Goal: Task Accomplishment & Management: Use online tool/utility

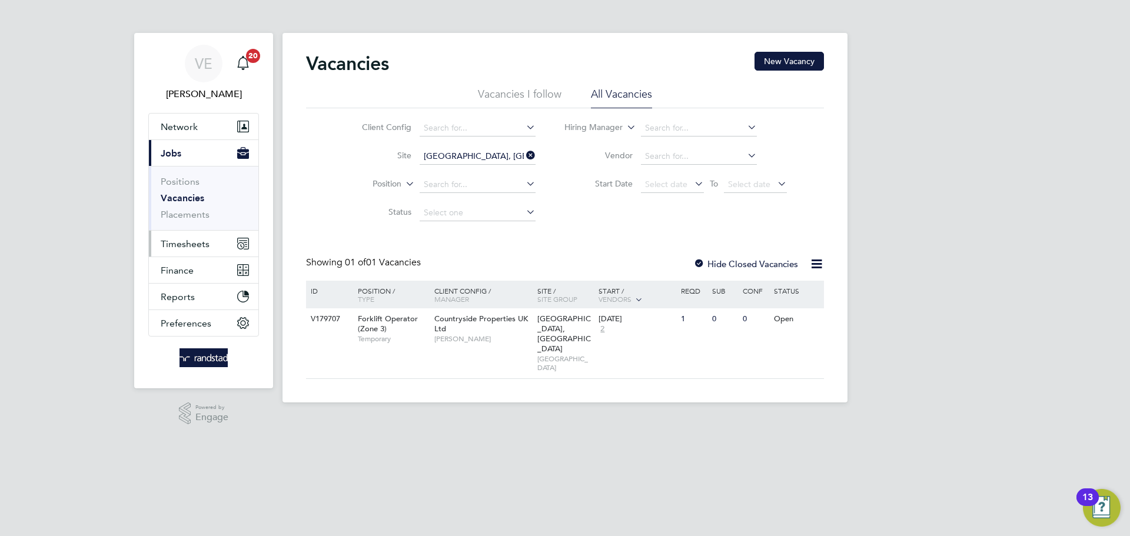
click at [202, 247] on span "Timesheets" at bounding box center [185, 243] width 49 height 11
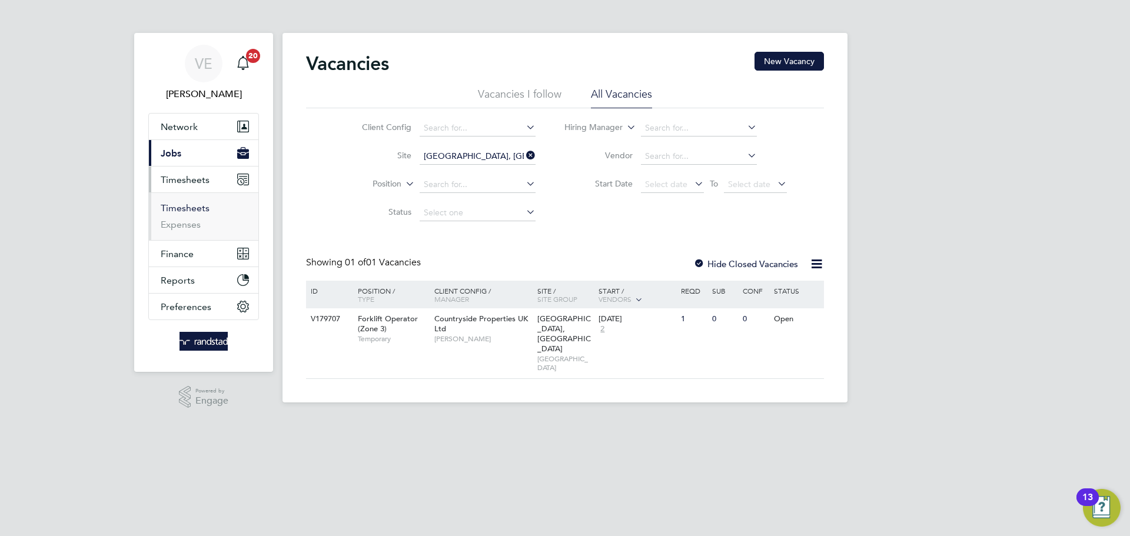
click at [188, 205] on link "Timesheets" at bounding box center [185, 207] width 49 height 11
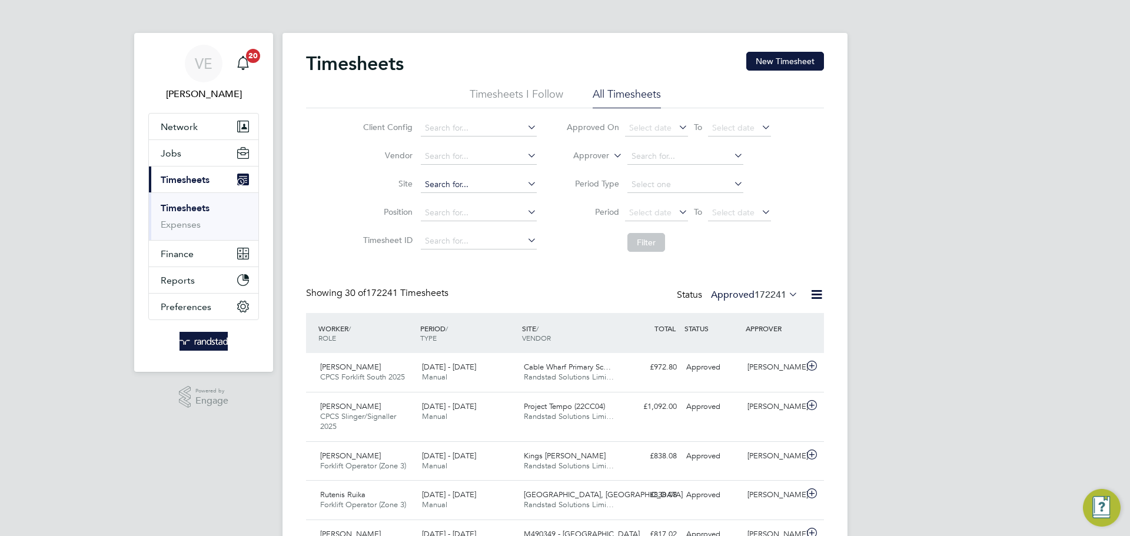
click at [493, 185] on input at bounding box center [479, 185] width 116 height 16
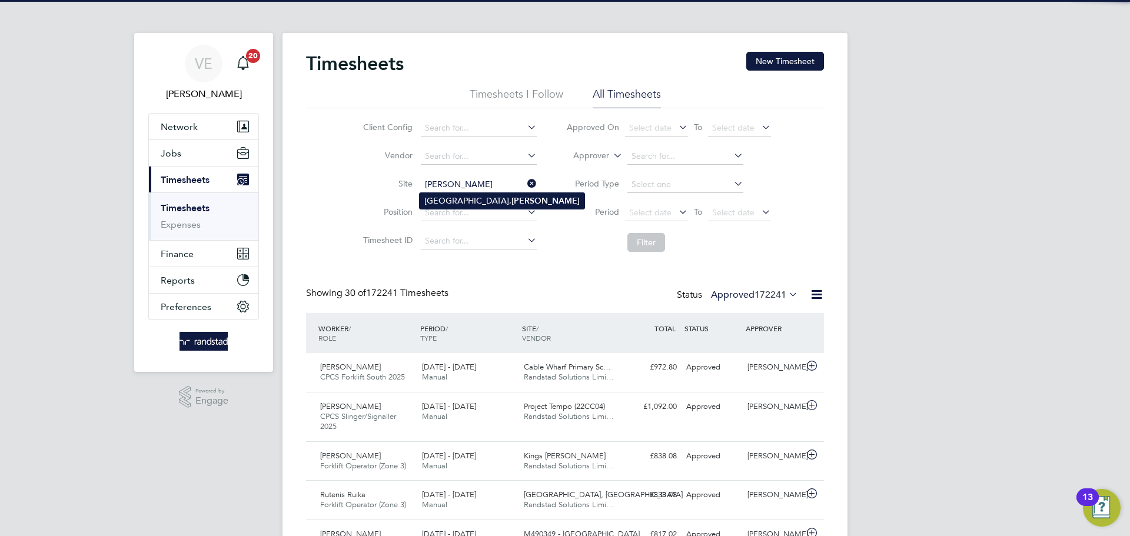
click at [513, 204] on b "[PERSON_NAME]" at bounding box center [545, 201] width 68 height 10
type input "[GEOGRAPHIC_DATA], [GEOGRAPHIC_DATA]"
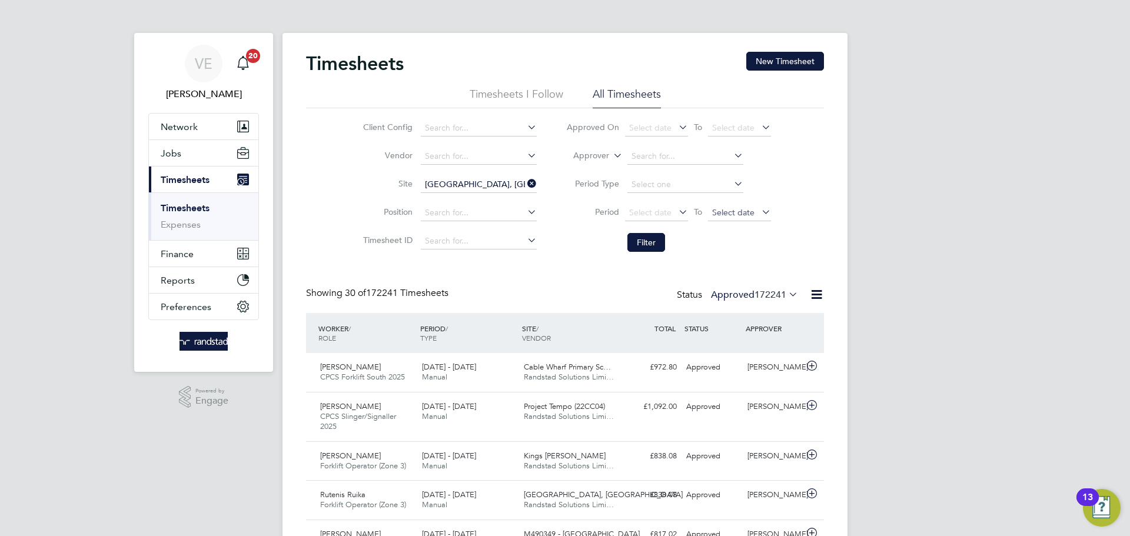
drag, startPoint x: 734, startPoint y: 200, endPoint x: 746, endPoint y: 211, distance: 15.8
click at [741, 206] on li "Period Select date To Select date" at bounding box center [668, 213] width 234 height 28
click at [751, 213] on span "Select date" at bounding box center [733, 212] width 42 height 11
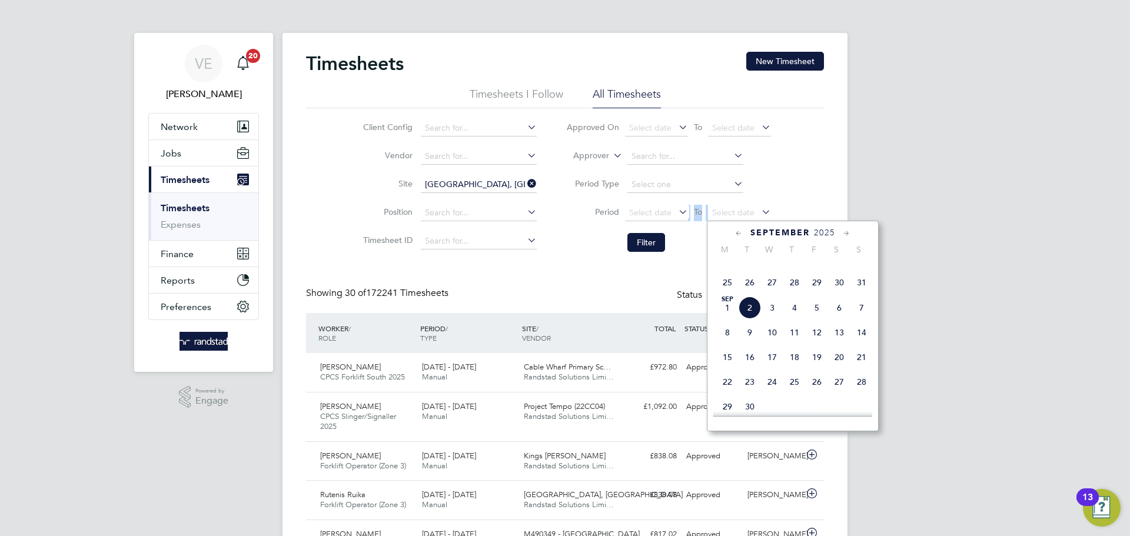
click at [862, 294] on span "31" at bounding box center [861, 282] width 22 height 22
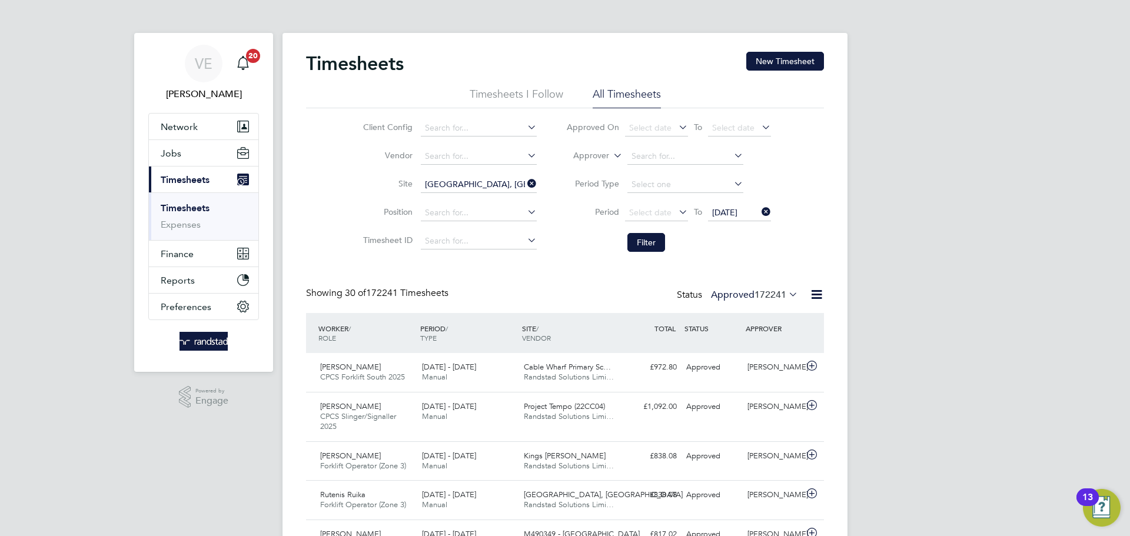
click at [654, 221] on div "Select date To [DATE]" at bounding box center [698, 213] width 146 height 16
click at [653, 221] on div "Select date To [DATE]" at bounding box center [698, 213] width 146 height 16
click at [653, 218] on span "Select date" at bounding box center [656, 213] width 63 height 16
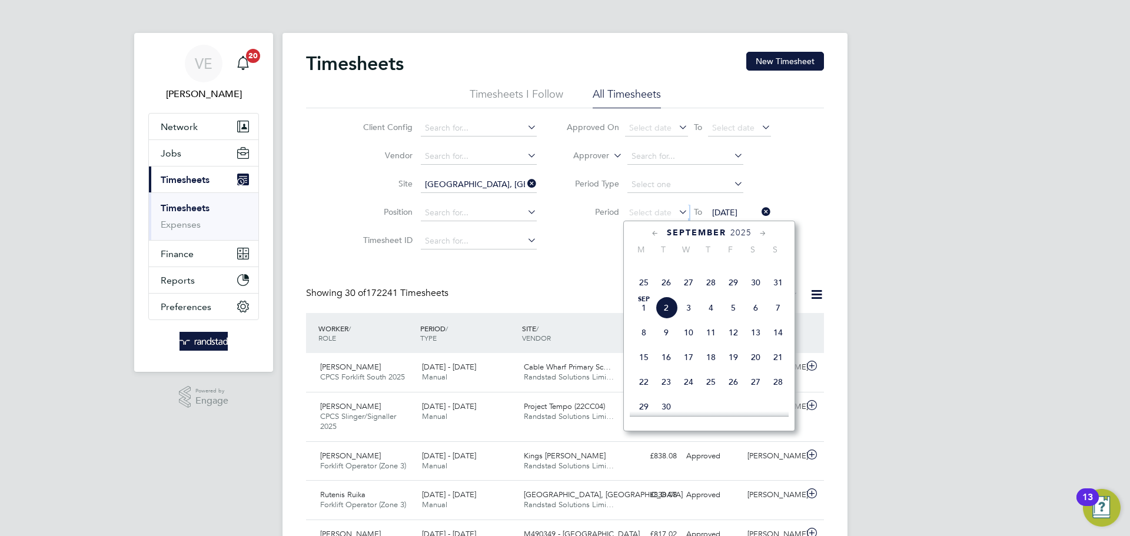
click at [643, 294] on span "25" at bounding box center [644, 282] width 22 height 22
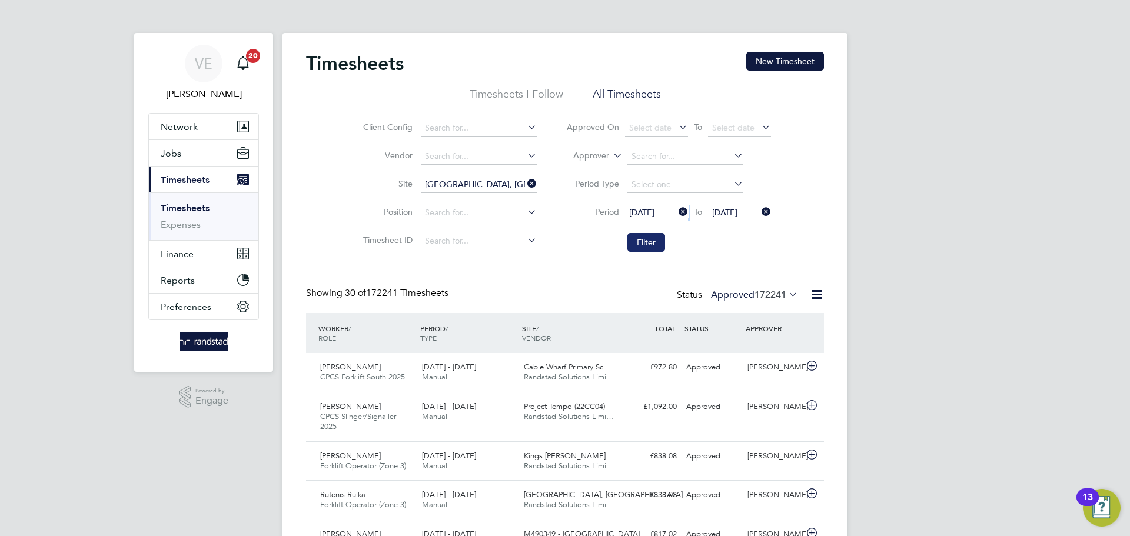
click at [648, 238] on button "Filter" at bounding box center [646, 242] width 38 height 19
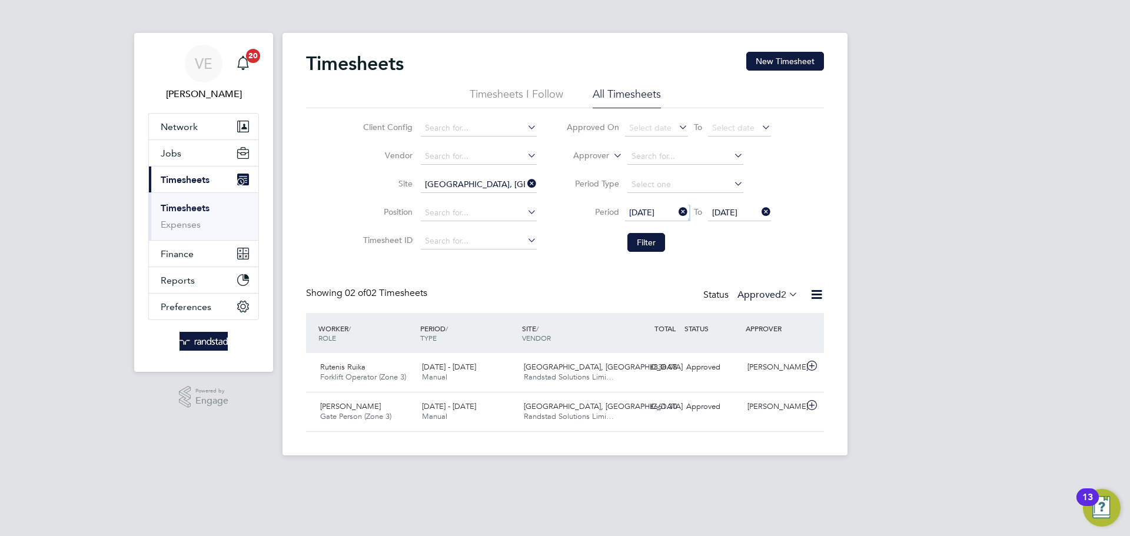
click at [525, 184] on icon at bounding box center [525, 183] width 0 height 16
click at [485, 179] on input at bounding box center [479, 185] width 116 height 16
click at [517, 215] on li "Kings [PERSON_NAME]" at bounding box center [478, 215] width 117 height 15
type input "Kings [PERSON_NAME]"
click at [666, 256] on li "Filter" at bounding box center [668, 242] width 234 height 31
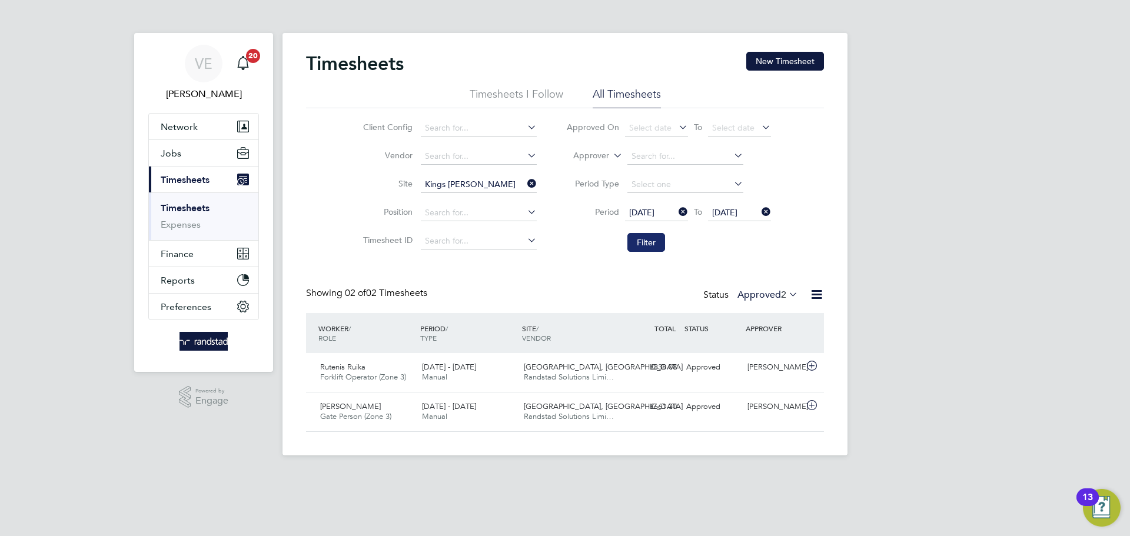
click at [651, 242] on button "Filter" at bounding box center [646, 242] width 38 height 19
